Goal: Transaction & Acquisition: Purchase product/service

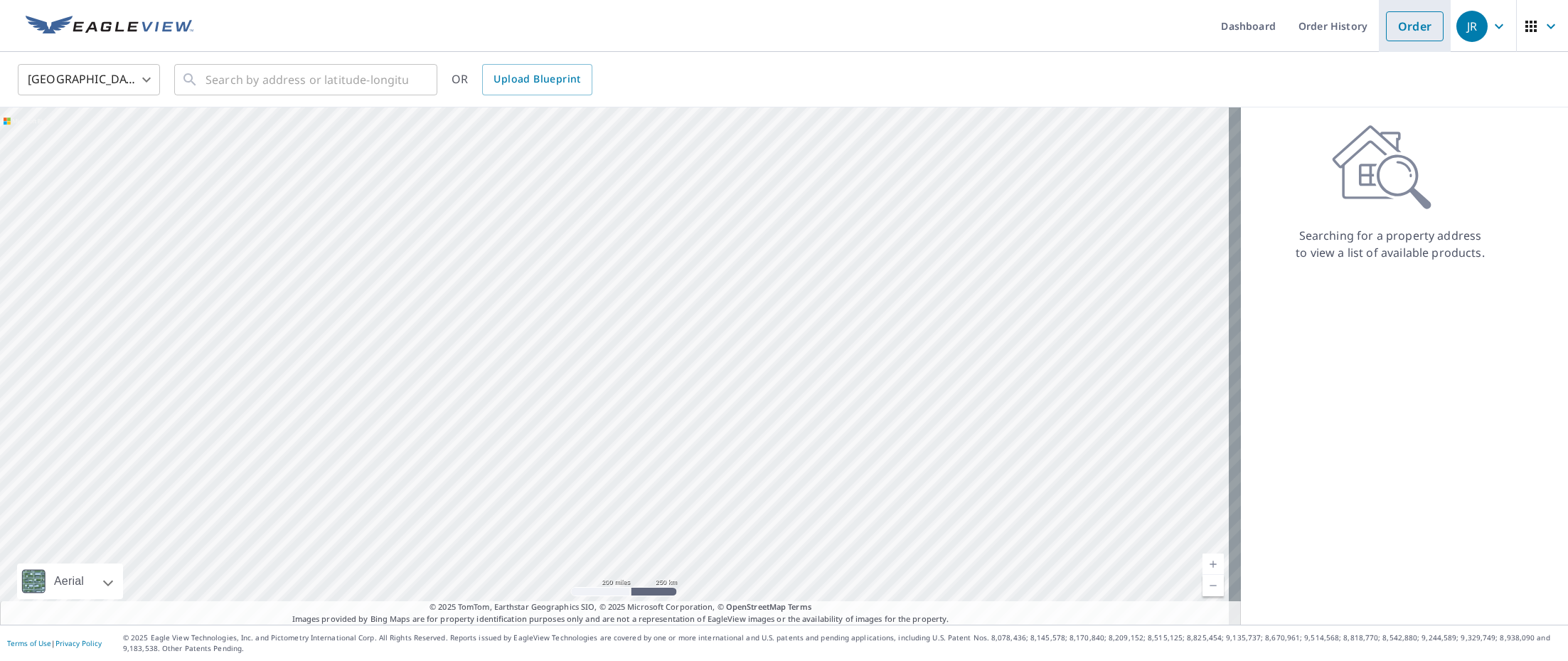
click at [1412, 29] on link "Order" at bounding box center [1415, 26] width 57 height 29
click at [381, 80] on input "text" at bounding box center [307, 80] width 203 height 40
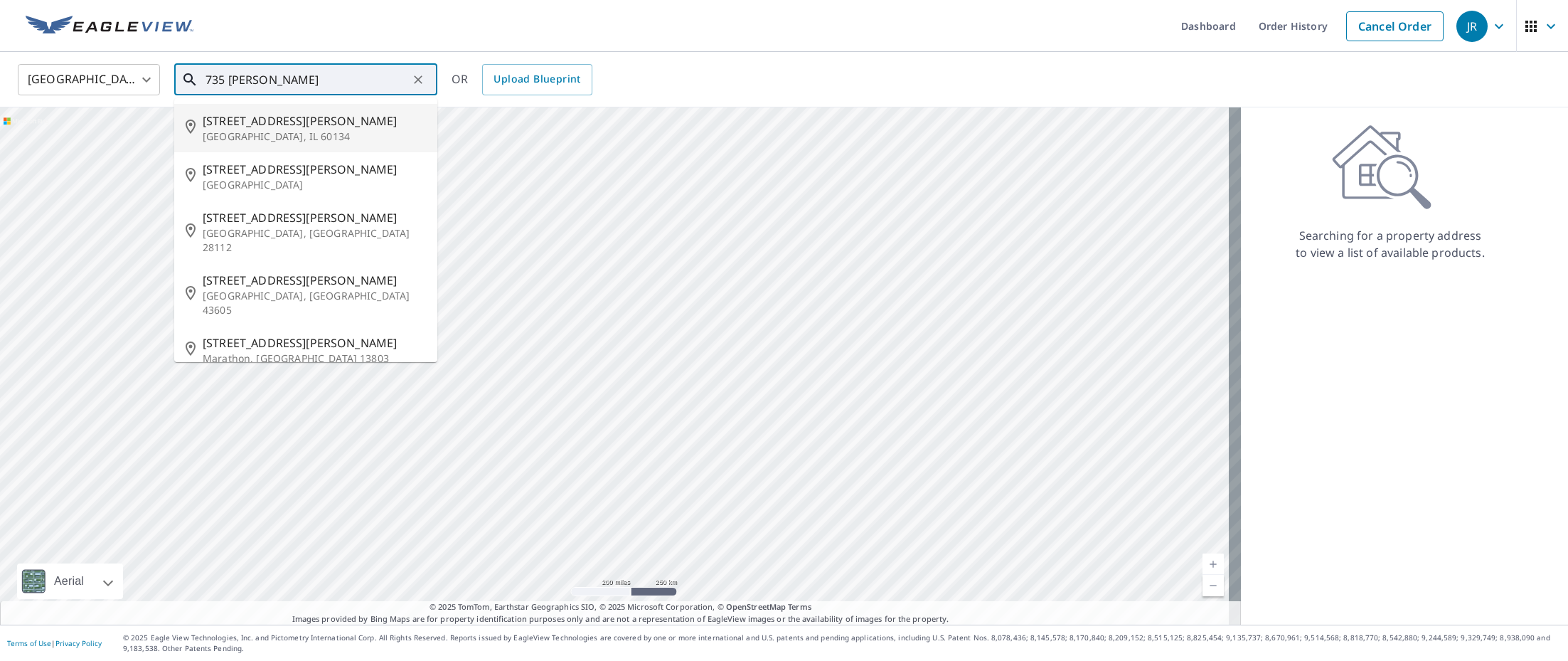
click at [294, 133] on p "[GEOGRAPHIC_DATA], IL 60134" at bounding box center [314, 136] width 224 height 14
type input "[STREET_ADDRESS][PERSON_NAME]"
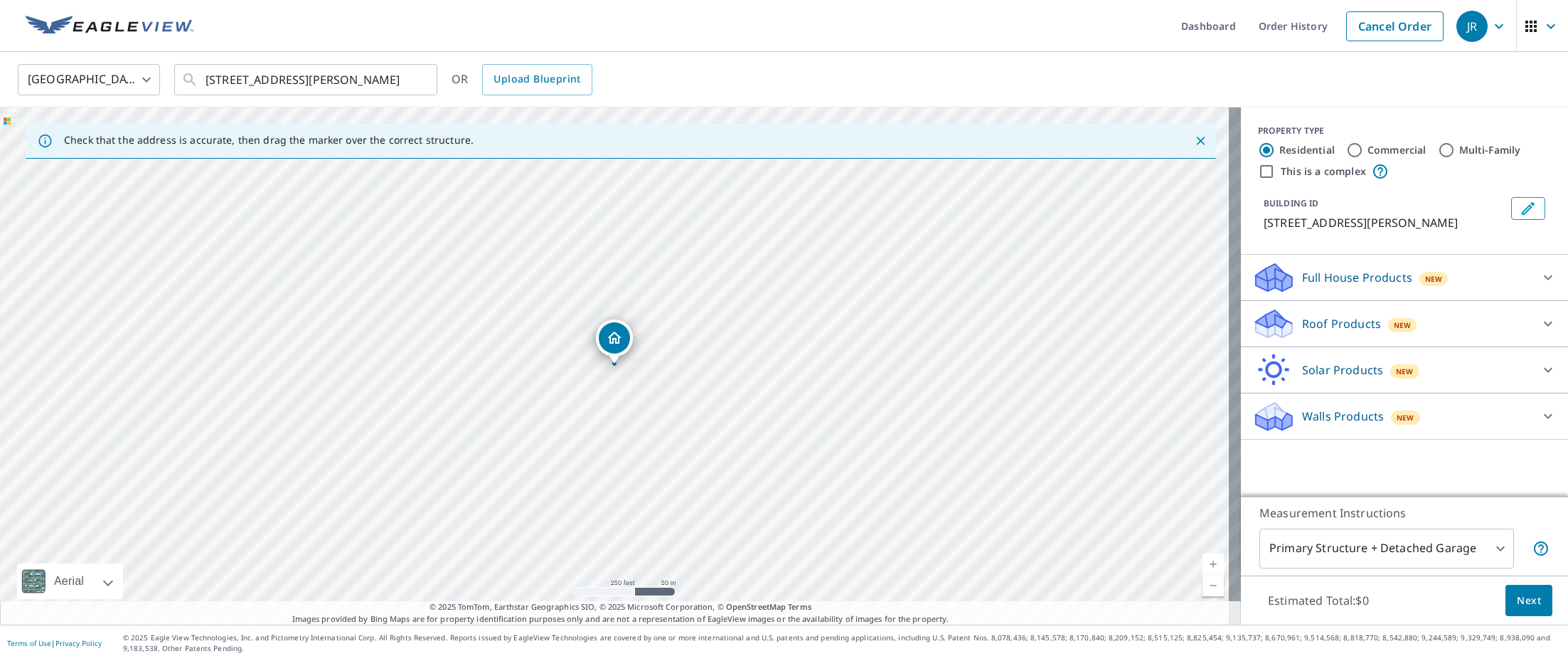
click at [1339, 414] on p "Walls Products" at bounding box center [1343, 416] width 81 height 17
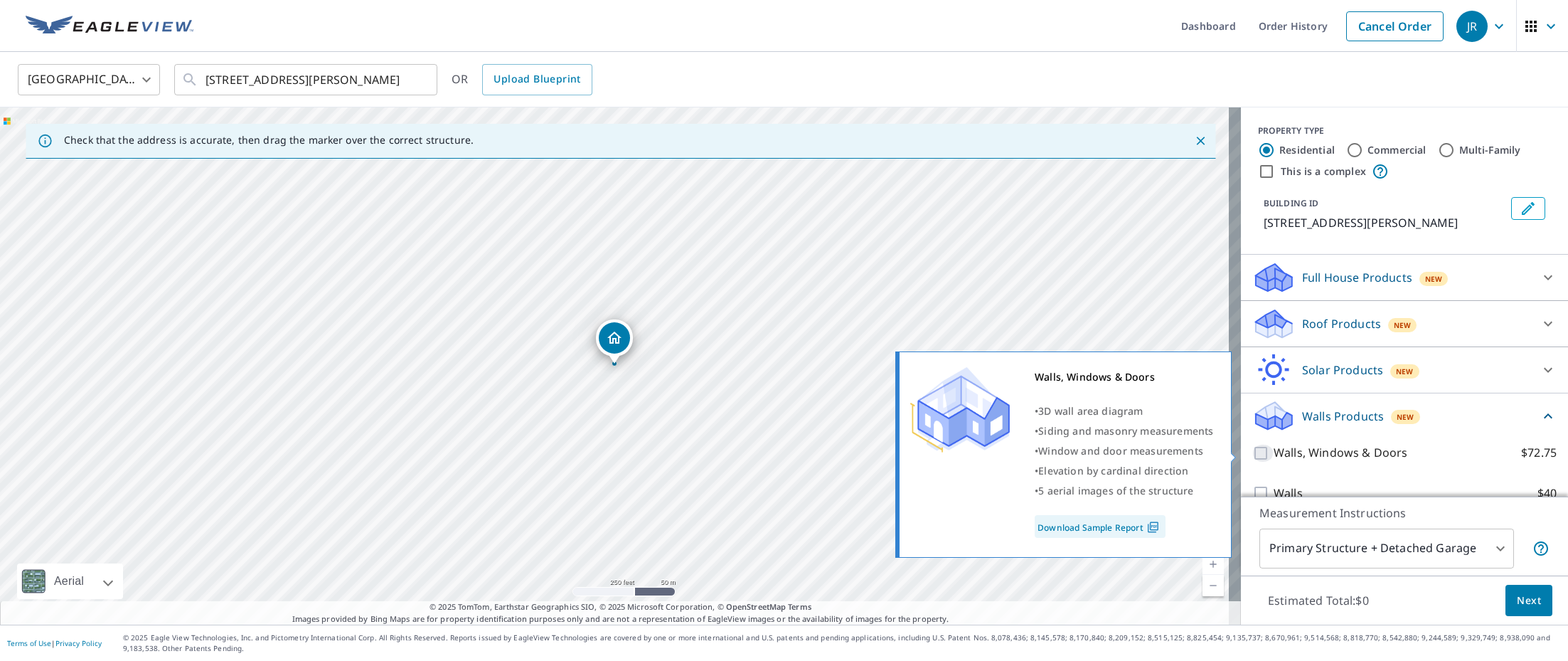
click at [1253, 450] on input "Walls, Windows & Doors $72.75" at bounding box center [1263, 453] width 22 height 17
checkbox input "true"
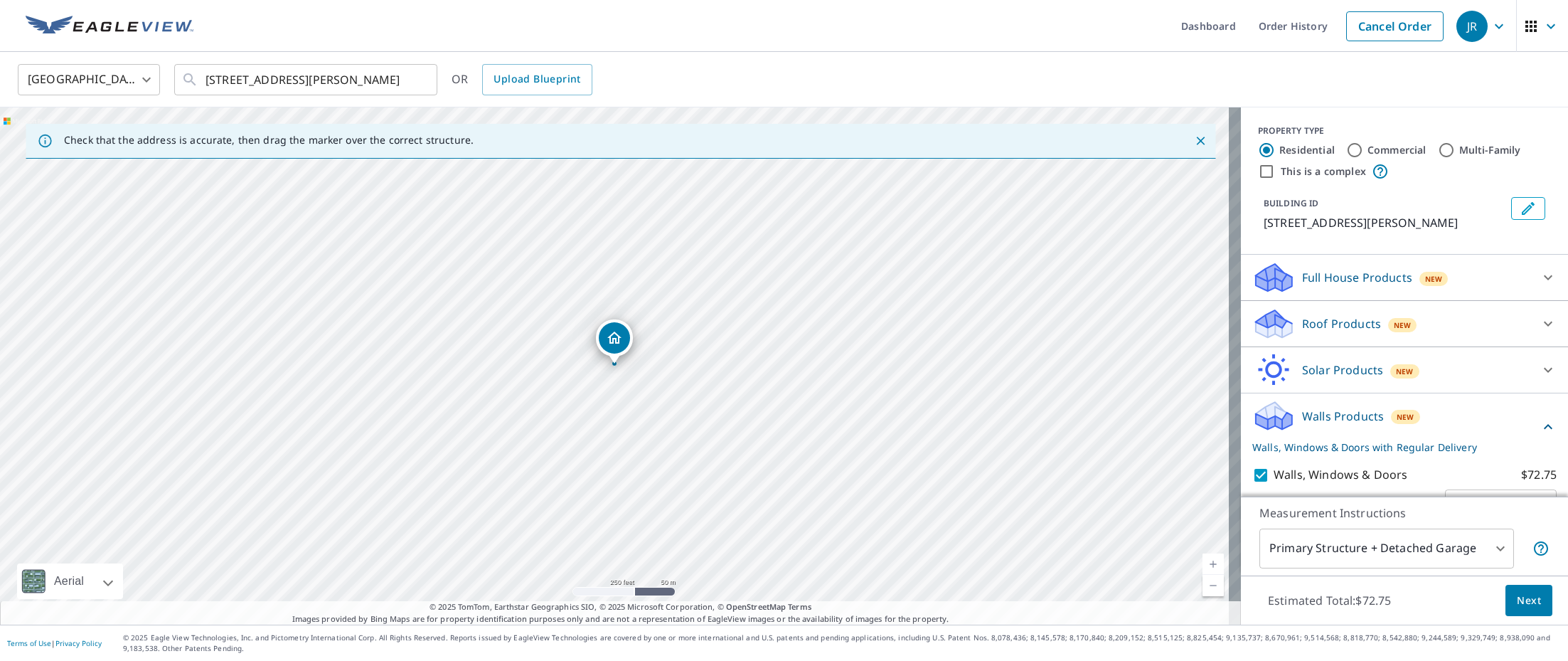
click at [1517, 602] on span "Next" at bounding box center [1529, 600] width 24 height 18
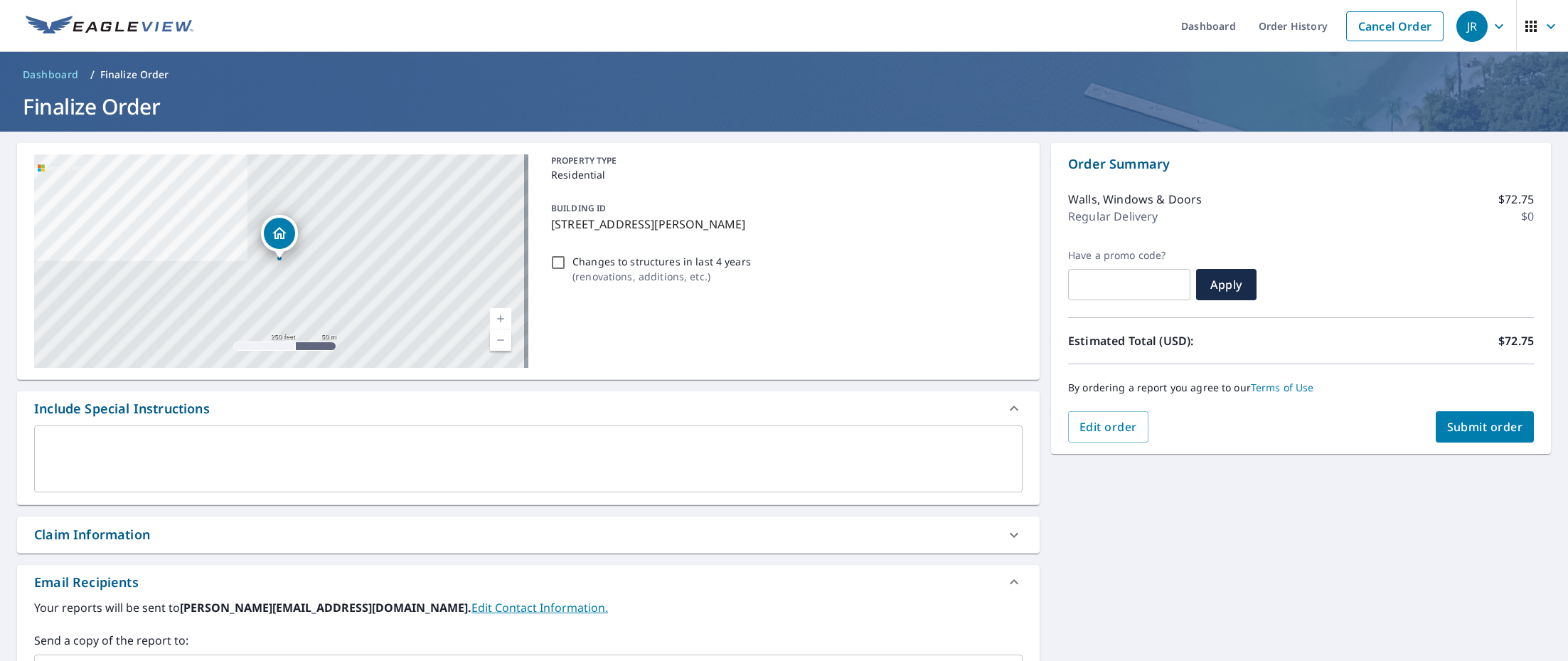
click at [1466, 430] on span "Submit order" at bounding box center [1486, 427] width 76 height 16
